Goal: Navigation & Orientation: Find specific page/section

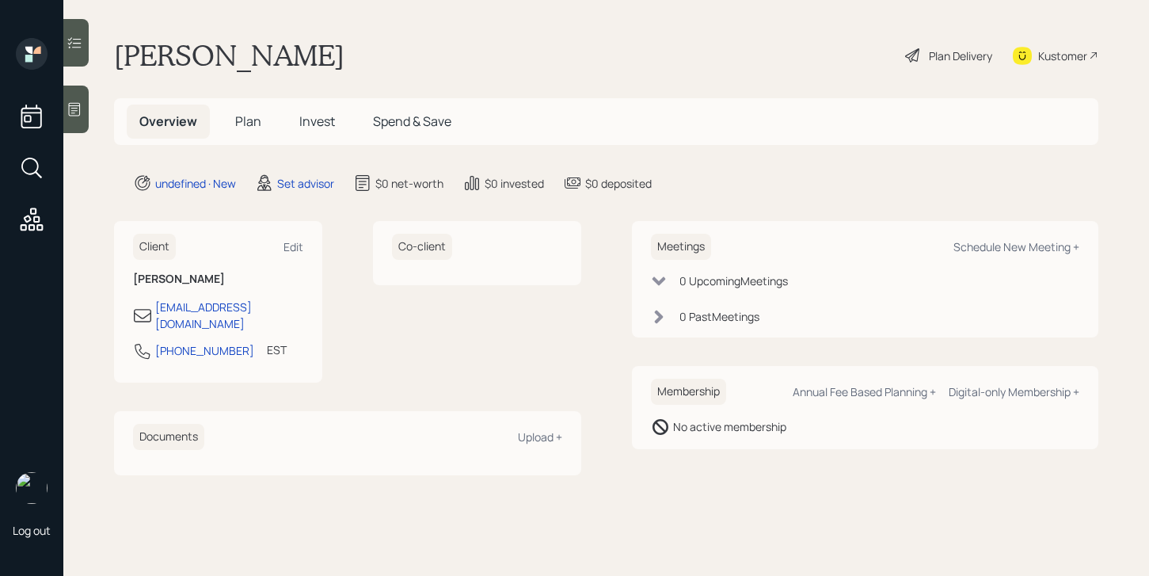
click at [76, 109] on icon at bounding box center [75, 109] width 16 height 16
